Goal: Task Accomplishment & Management: Manage account settings

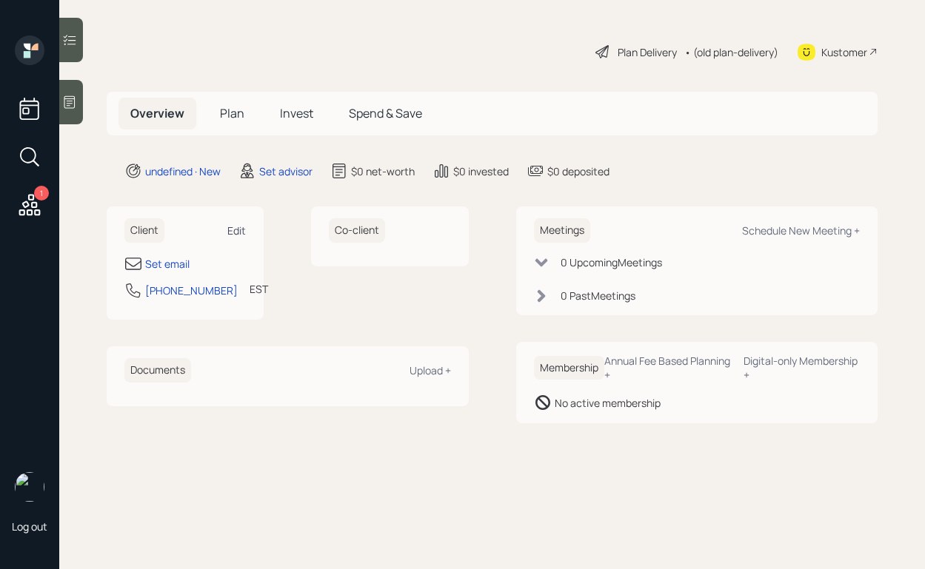
click at [238, 237] on div "Edit" at bounding box center [236, 231] width 19 height 14
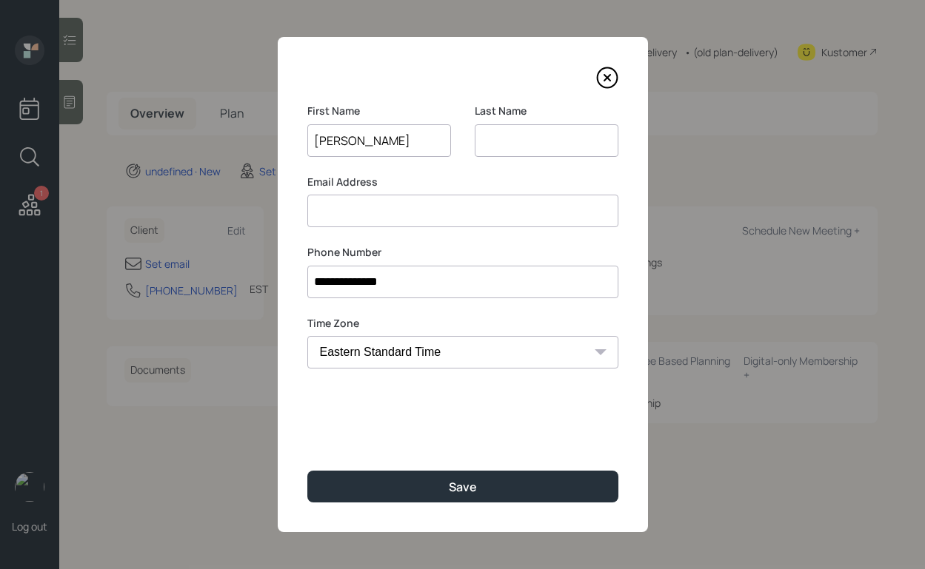
type input "[PERSON_NAME]"
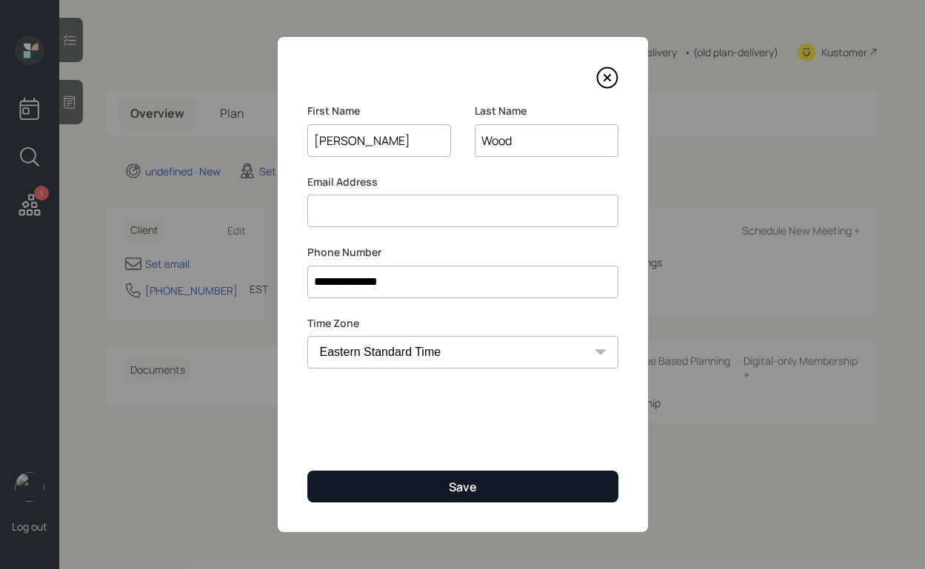
type input "Wood"
click at [395, 497] on button "Save" at bounding box center [462, 487] width 311 height 32
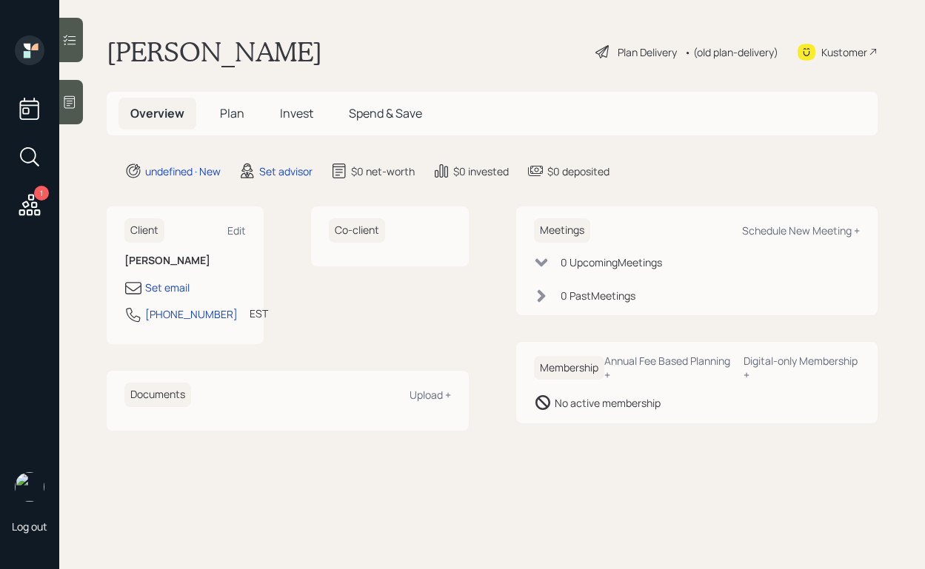
click at [244, 238] on div "Client Edit" at bounding box center [184, 230] width 121 height 24
click at [241, 233] on div "Edit" at bounding box center [236, 231] width 19 height 14
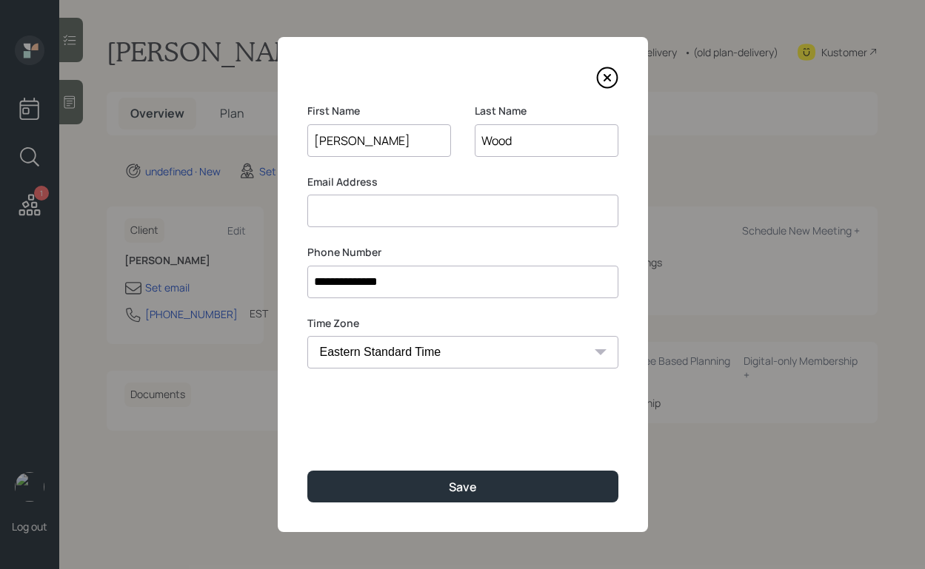
click at [467, 208] on input at bounding box center [462, 211] width 311 height 33
click at [404, 221] on input at bounding box center [462, 211] width 311 height 33
type input "m"
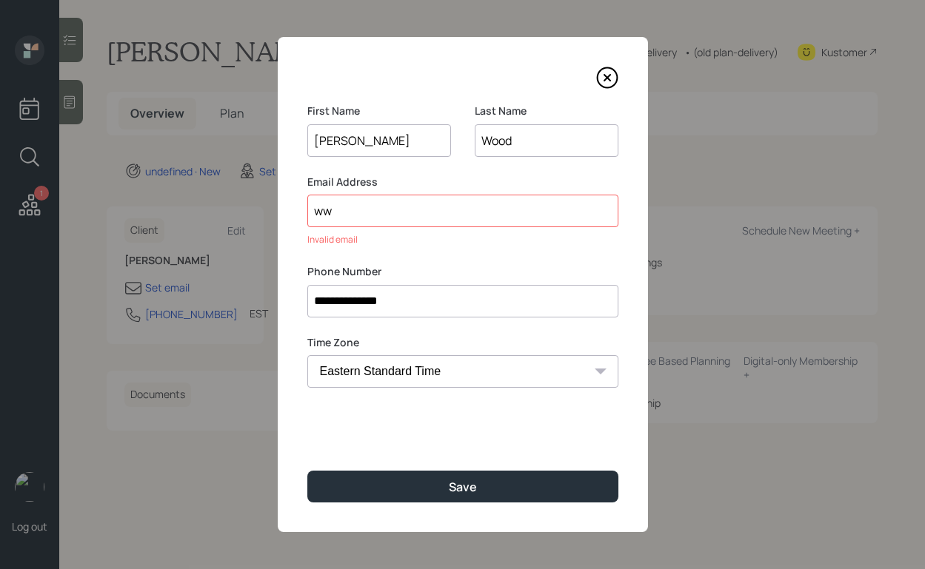
type input "w"
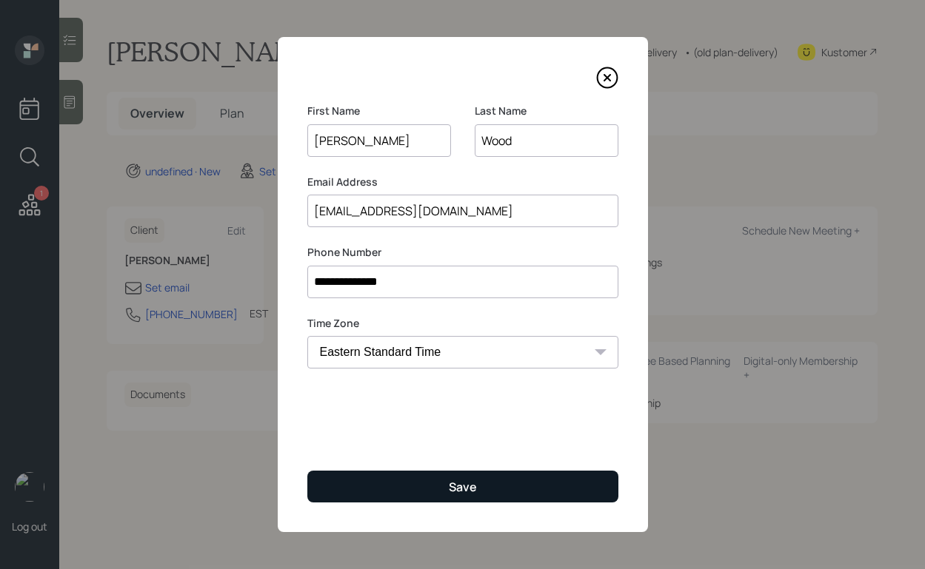
type input "[EMAIL_ADDRESS][DOMAIN_NAME]"
click at [449, 488] on div "Save" at bounding box center [463, 487] width 28 height 16
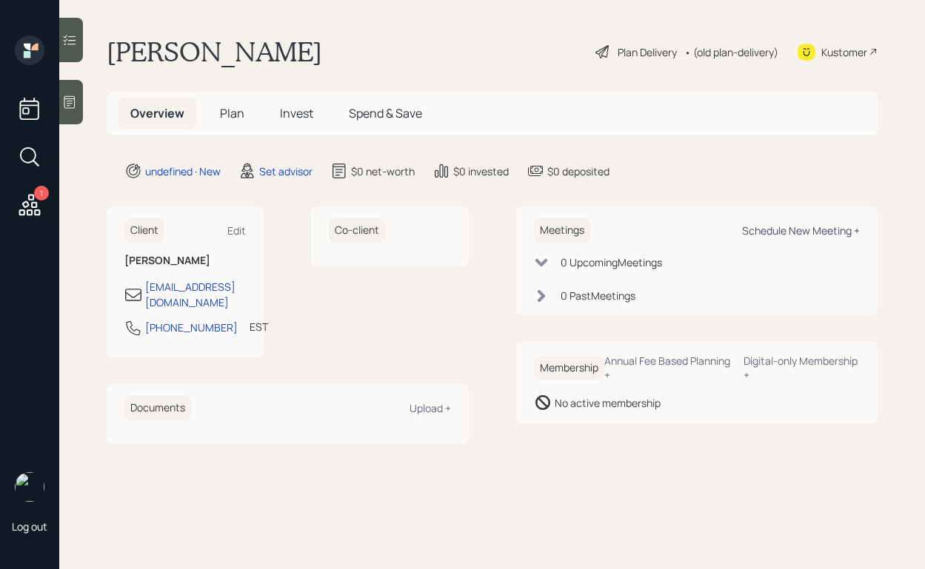
click at [768, 235] on div "Schedule New Meeting +" at bounding box center [801, 231] width 118 height 14
select select "round-[PERSON_NAME]"
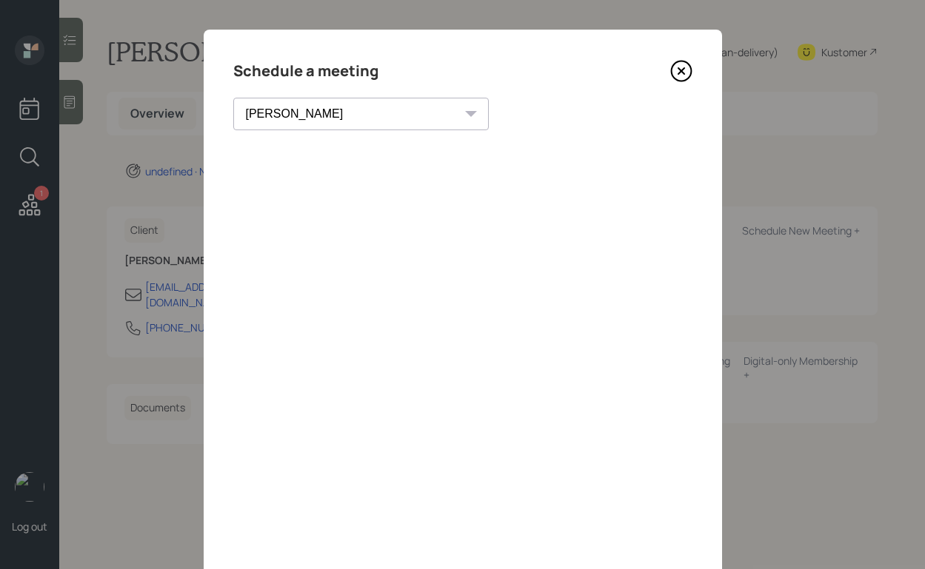
scroll to position [8, 0]
click at [681, 79] on icon at bounding box center [681, 71] width 20 height 20
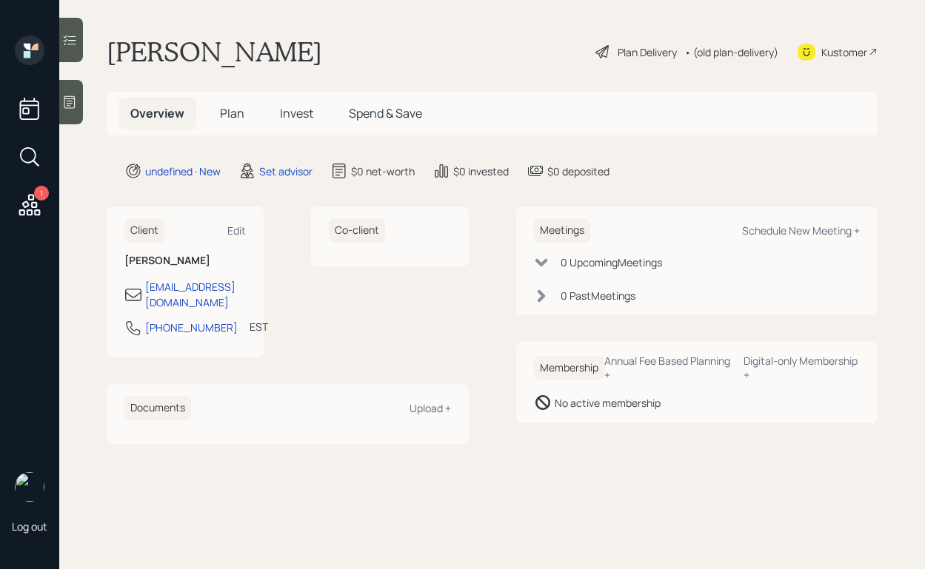
click at [80, 98] on div at bounding box center [71, 102] width 24 height 44
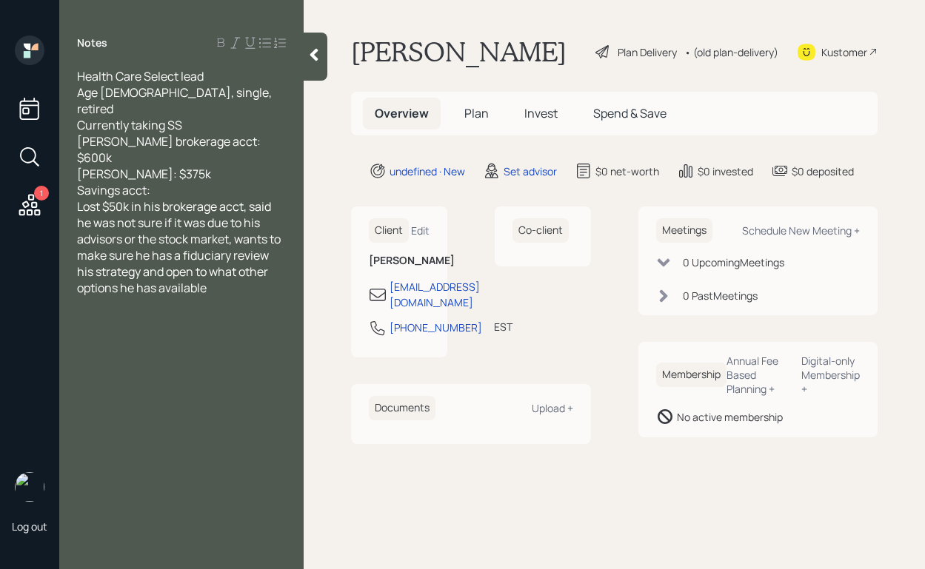
click at [312, 36] on div at bounding box center [316, 57] width 24 height 48
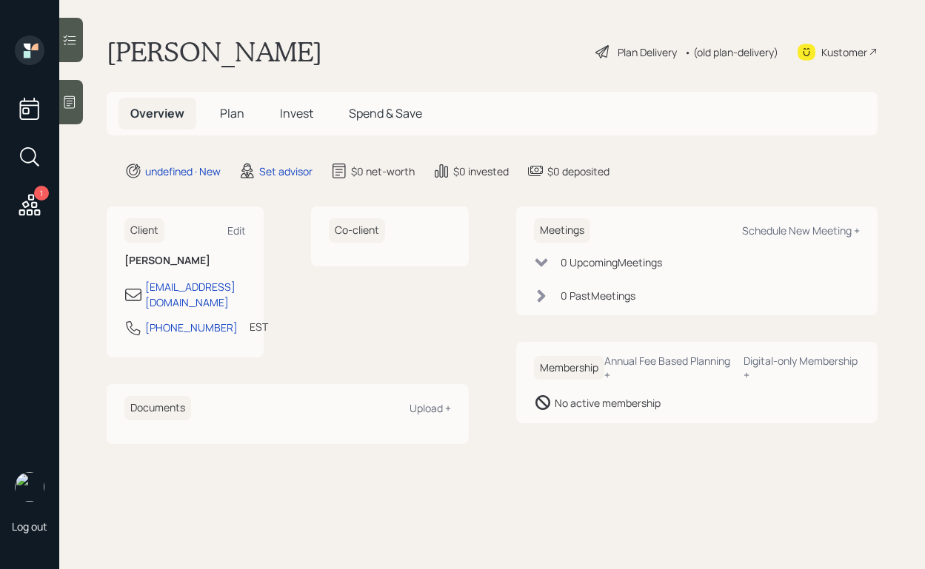
click at [78, 107] on div at bounding box center [71, 102] width 24 height 44
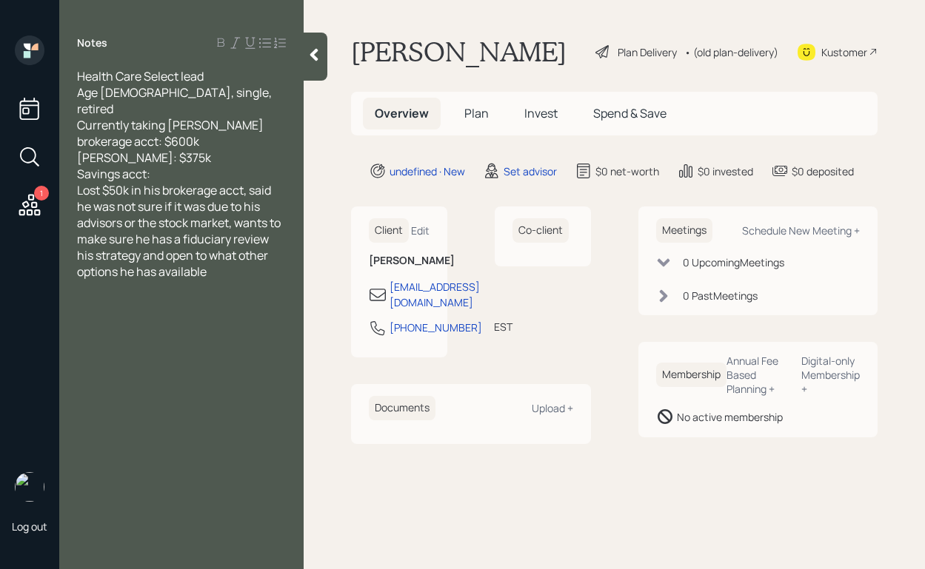
click at [193, 153] on div "Health Care Select lead Age [DEMOGRAPHIC_DATA], single, retired Currently takin…" at bounding box center [181, 174] width 209 height 212
click at [319, 66] on div at bounding box center [316, 57] width 24 height 48
